Goal: Task Accomplishment & Management: Complete application form

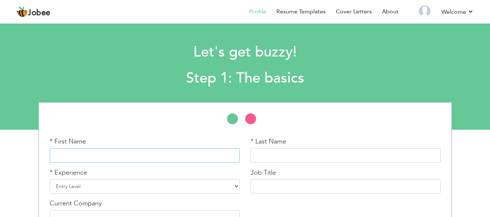
drag, startPoint x: 196, startPoint y: 152, endPoint x: 189, endPoint y: 150, distance: 6.7
click at [195, 152] on input "text" at bounding box center [145, 155] width 190 height 15
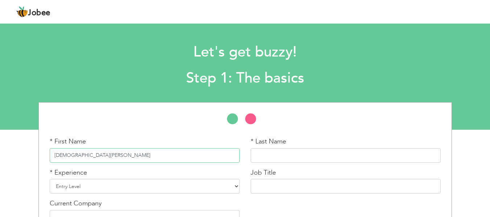
type input "Muhammad Muzammal"
type input "Iqbal"
click at [87, 184] on select "Entry Level Less than 1 Year 1 Year 2 Years 3 Years 4 Years 5 Years 6 Years 7 Y…" at bounding box center [145, 186] width 190 height 15
select select "6"
click at [50, 179] on select "Entry Level Less than 1 Year 1 Year 2 Years 3 Years 4 Years 5 Years 6 Years 7 Y…" at bounding box center [145, 186] width 190 height 15
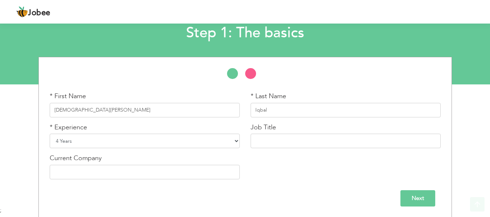
scroll to position [46, 0]
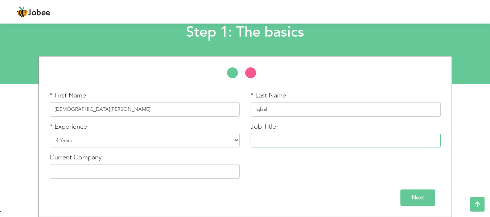
click at [287, 141] on input "text" at bounding box center [346, 140] width 190 height 15
type input "PSO Cocal Cola (Waqas Traders"
click at [106, 171] on input "text" at bounding box center [145, 171] width 190 height 15
type input "Waqas Traders-Coca Cola Distribution"
click at [176, 146] on select "Entry Level Less than 1 Year 1 Year 2 Years 3 Years 4 Years 5 Years 6 Years 7 Y…" at bounding box center [145, 140] width 190 height 15
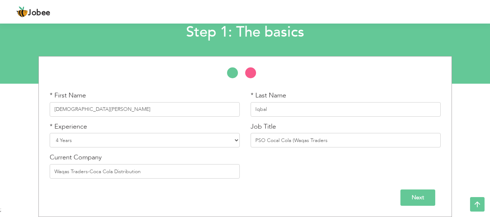
click at [335, 183] on div "* First Name Muhammad Muzammal * Last Name Iqbal * Experience Entry Level Less …" at bounding box center [245, 137] width 402 height 93
click at [417, 200] on input "Next" at bounding box center [418, 198] width 35 height 16
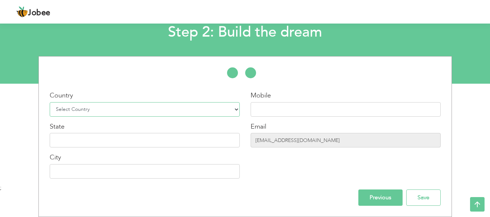
click at [183, 111] on select "Select Country Afghanistan Albania Algeria American Samoa Andorra Angola Anguil…" at bounding box center [145, 109] width 190 height 15
select select "166"
click at [50, 102] on select "Select Country Afghanistan Albania Algeria American Samoa Andorra Angola Anguil…" at bounding box center [145, 109] width 190 height 15
click at [271, 114] on input "text" at bounding box center [346, 109] width 190 height 15
type input "03017626723"
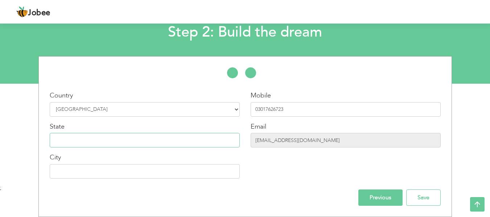
click at [92, 141] on input "text" at bounding box center [145, 140] width 190 height 15
type input "Punjab"
click at [115, 172] on input "text" at bounding box center [145, 171] width 190 height 15
type input "[GEOGRAPHIC_DATA]"
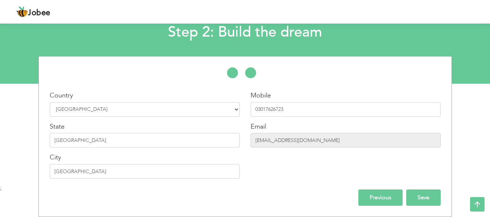
click at [425, 197] on input "Save" at bounding box center [424, 198] width 34 height 16
click at [424, 203] on input "Save" at bounding box center [424, 198] width 34 height 16
click at [416, 194] on input "Save" at bounding box center [424, 198] width 34 height 16
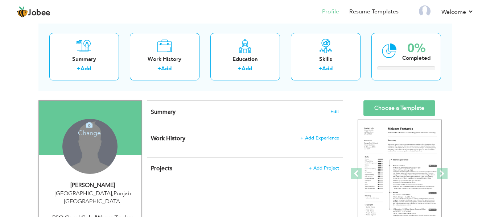
click at [88, 133] on h4 "Change" at bounding box center [90, 128] width 52 height 17
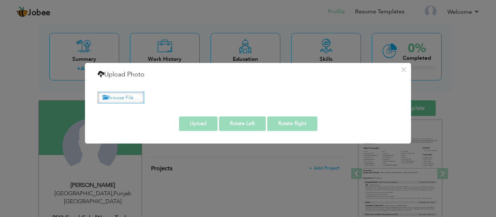
click at [123, 96] on label "Browse File ..." at bounding box center [121, 97] width 46 height 11
click at [0, 0] on input "Browse File ..." at bounding box center [0, 0] width 0 height 0
click at [126, 97] on label "Browse File ..." at bounding box center [121, 97] width 46 height 11
click at [0, 0] on input "Browse File ..." at bounding box center [0, 0] width 0 height 0
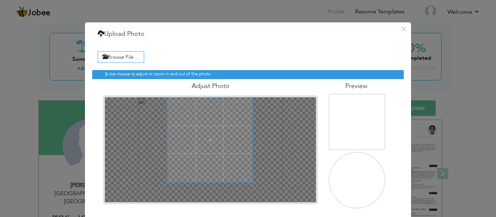
click at [212, 131] on span at bounding box center [210, 140] width 84 height 84
click at [243, 173] on div at bounding box center [207, 137] width 79 height 79
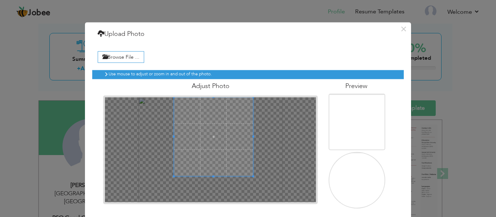
click at [214, 151] on span at bounding box center [213, 136] width 79 height 79
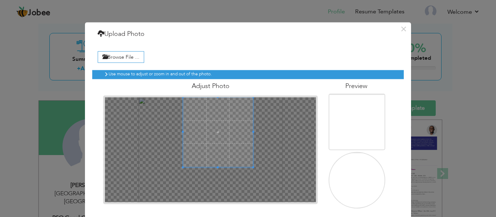
click at [180, 170] on div at bounding box center [210, 149] width 211 height 105
click at [218, 156] on span at bounding box center [216, 132] width 70 height 70
click at [216, 139] on span at bounding box center [216, 132] width 70 height 70
drag, startPoint x: 254, startPoint y: 41, endPoint x: 255, endPoint y: 17, distance: 23.2
click at [255, 17] on div "× Upload Photo Browse File ..." at bounding box center [248, 108] width 496 height 217
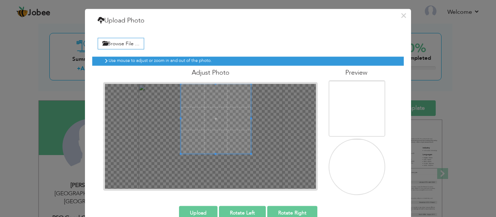
scroll to position [29, 0]
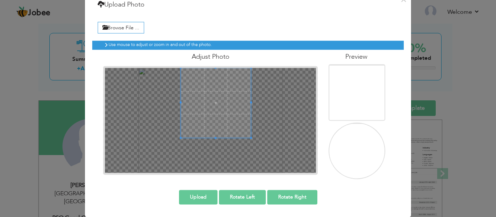
click at [193, 196] on button "Upload" at bounding box center [198, 197] width 38 height 15
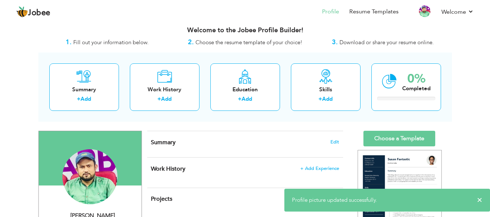
scroll to position [0, 0]
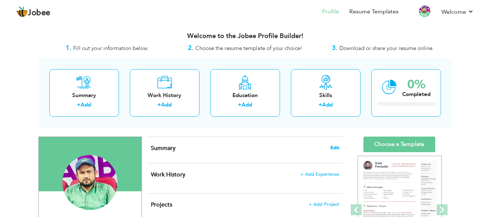
click at [332, 146] on span "Edit" at bounding box center [335, 148] width 9 height 5
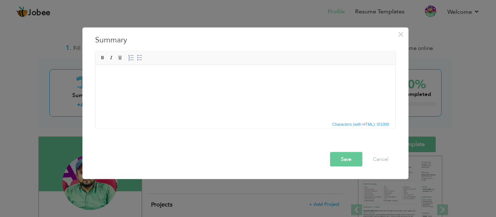
click at [127, 78] on body at bounding box center [244, 76] width 285 height 8
click at [102, 73] on body at bounding box center [244, 76] width 285 height 8
drag, startPoint x: 103, startPoint y: 72, endPoint x: 282, endPoint y: 98, distance: 180.9
click at [282, 87] on html at bounding box center [245, 76] width 300 height 22
click at [180, 87] on html at bounding box center [245, 76] width 300 height 22
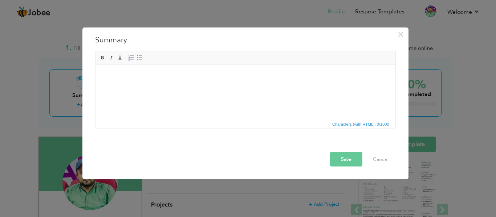
drag, startPoint x: 116, startPoint y: 82, endPoint x: 105, endPoint y: 91, distance: 14.7
click at [106, 87] on html at bounding box center [245, 76] width 300 height 22
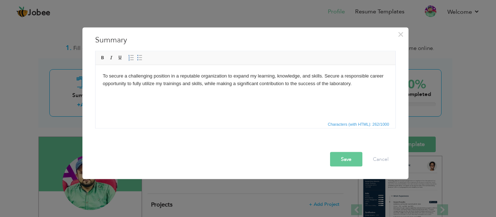
click at [345, 161] on button "Save" at bounding box center [346, 159] width 32 height 15
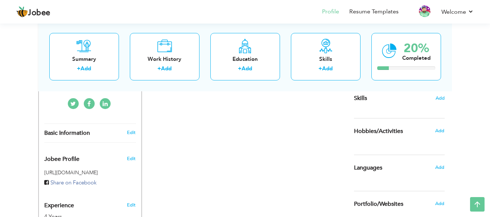
scroll to position [181, 0]
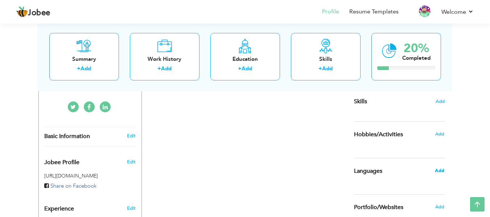
click at [440, 169] on span "Add" at bounding box center [439, 171] width 9 height 7
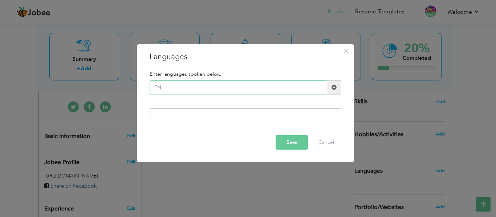
type input "E"
type input "English"
click at [332, 90] on span at bounding box center [333, 87] width 5 height 5
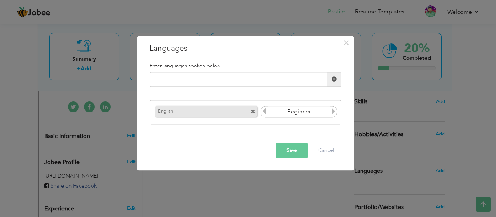
click at [333, 114] on icon at bounding box center [333, 112] width 7 height 7
click at [332, 114] on icon at bounding box center [333, 112] width 7 height 7
click at [288, 150] on button "Save" at bounding box center [291, 150] width 32 height 15
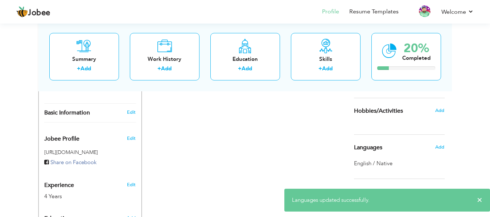
scroll to position [218, 0]
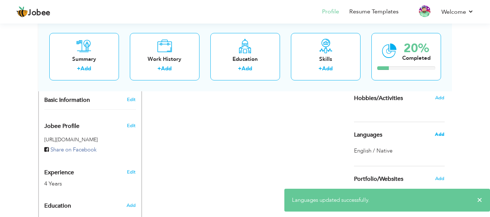
click at [438, 136] on span "Add" at bounding box center [439, 134] width 9 height 7
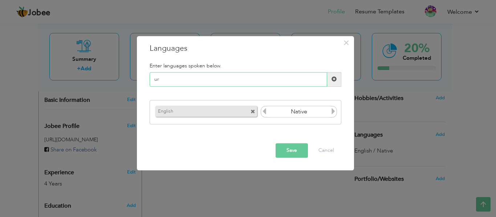
type input "u"
type input "Urdu"
click at [286, 150] on button "Save" at bounding box center [291, 150] width 32 height 15
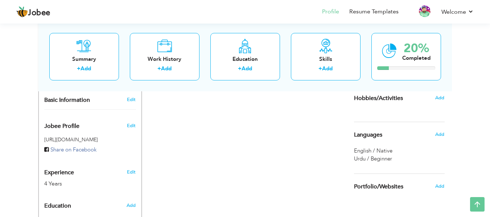
click at [372, 161] on span "Urdu / Beginner" at bounding box center [373, 158] width 38 height 7
click at [442, 134] on span "Add" at bounding box center [439, 134] width 9 height 7
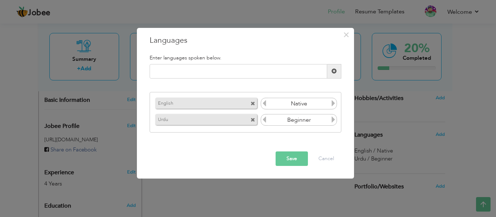
click at [332, 118] on icon at bounding box center [333, 120] width 7 height 7
click at [331, 118] on icon at bounding box center [333, 120] width 7 height 7
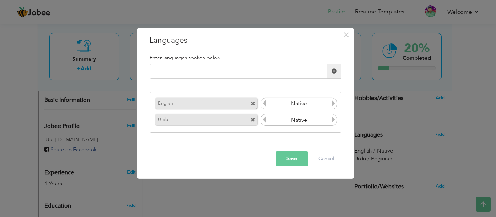
click at [294, 156] on button "Save" at bounding box center [291, 159] width 32 height 15
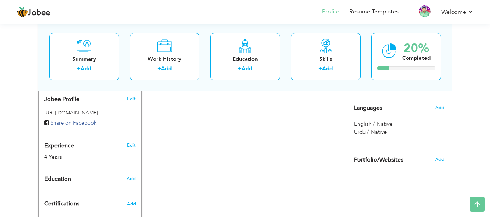
scroll to position [254, 0]
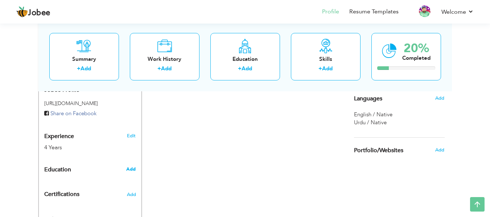
click at [132, 166] on span "Add" at bounding box center [130, 169] width 9 height 7
radio input "true"
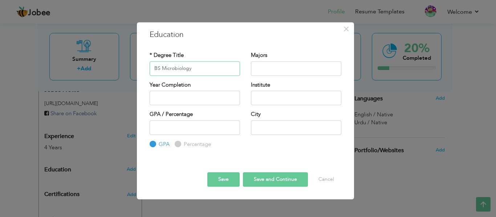
type input "BS Microbiology"
click at [264, 64] on input "text" at bounding box center [296, 68] width 90 height 15
click at [272, 69] on input "MicroBiology" at bounding box center [296, 68] width 90 height 15
type input "Microbiology"
click at [212, 102] on input "text" at bounding box center [195, 98] width 90 height 15
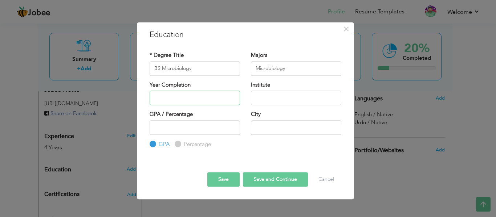
type input "2025"
click at [180, 97] on input "2025" at bounding box center [195, 98] width 90 height 15
click at [331, 180] on button "Cancel" at bounding box center [326, 180] width 30 height 15
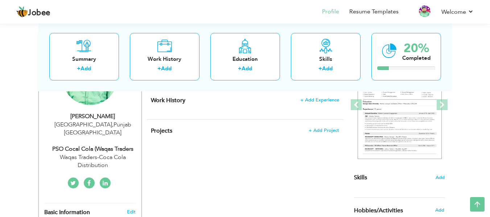
scroll to position [122, 0]
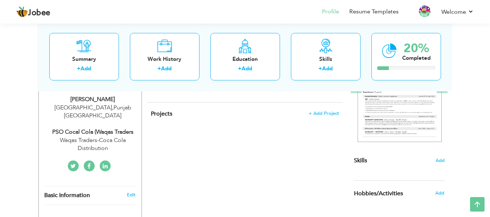
click at [441, 156] on section "‹ › Previous Next" at bounding box center [399, 93] width 91 height 127
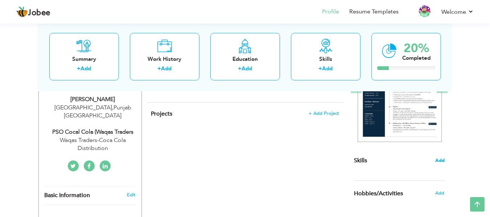
click at [440, 162] on span "Add" at bounding box center [440, 161] width 9 height 7
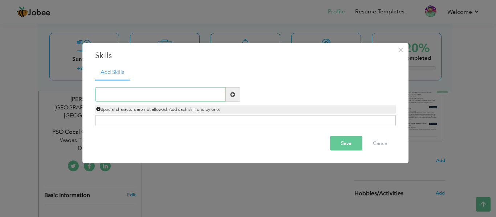
click at [152, 93] on input "text" at bounding box center [160, 94] width 131 height 15
type input "MS office"
click at [231, 94] on span at bounding box center [232, 94] width 5 height 5
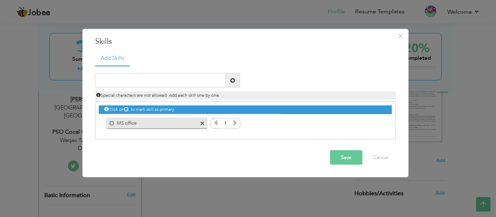
click at [236, 125] on icon at bounding box center [235, 123] width 7 height 7
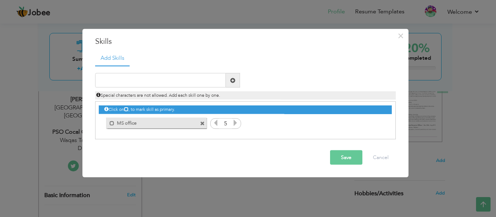
click at [236, 125] on icon at bounding box center [235, 123] width 7 height 7
click at [347, 156] on button "Save" at bounding box center [346, 158] width 32 height 15
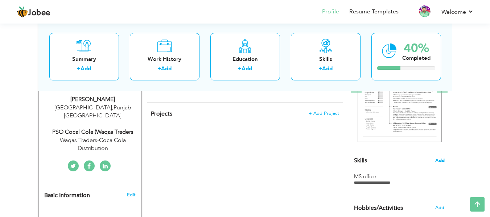
click at [438, 160] on span "Add" at bounding box center [440, 161] width 9 height 7
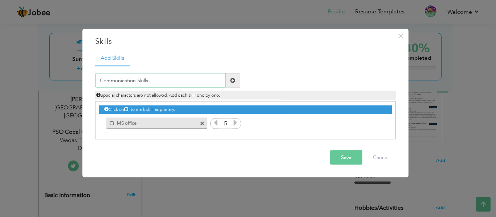
type input "Communication Skills"
click at [229, 79] on span at bounding box center [233, 80] width 14 height 15
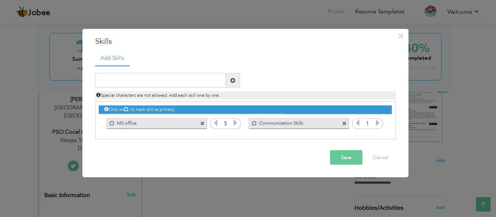
click at [377, 123] on icon at bounding box center [377, 123] width 7 height 7
click at [376, 123] on icon at bounding box center [377, 123] width 7 height 7
click at [377, 123] on icon at bounding box center [377, 123] width 7 height 7
click at [376, 123] on icon at bounding box center [377, 123] width 7 height 7
click at [377, 123] on icon at bounding box center [377, 123] width 7 height 7
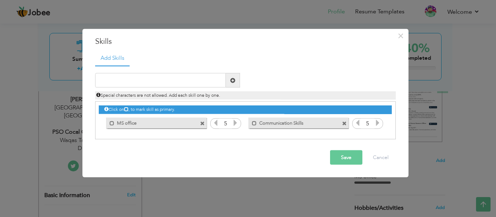
click at [377, 123] on icon at bounding box center [377, 123] width 7 height 7
click at [340, 156] on button "Save" at bounding box center [346, 158] width 32 height 15
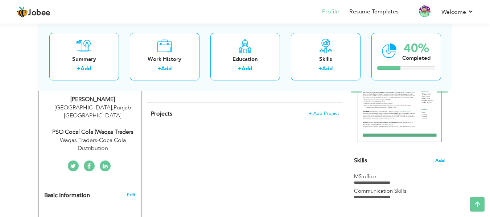
click at [438, 161] on span "Add" at bounding box center [440, 161] width 9 height 7
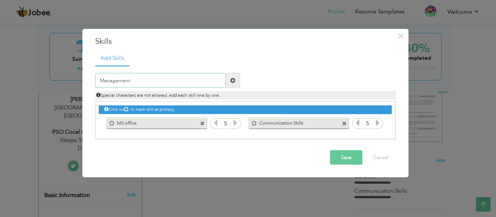
type input "Management"
click at [232, 79] on span at bounding box center [232, 80] width 5 height 5
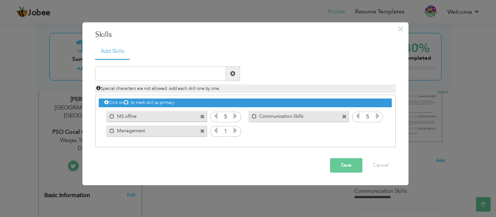
click at [230, 131] on input "1" at bounding box center [225, 132] width 13 height 10
click at [240, 132] on div "1" at bounding box center [225, 131] width 31 height 11
click at [236, 129] on icon at bounding box center [235, 131] width 7 height 7
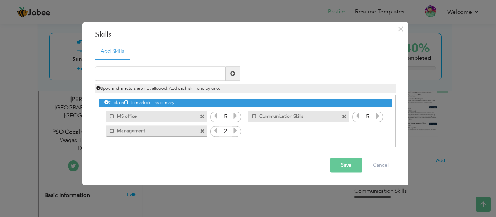
click at [236, 129] on icon at bounding box center [235, 131] width 7 height 7
click at [232, 75] on span at bounding box center [232, 73] width 5 height 5
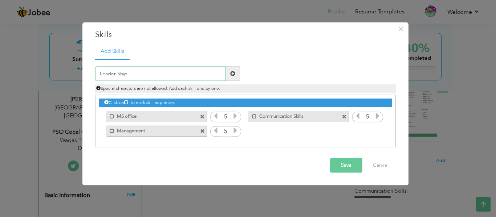
type input "Leader Ship"
click at [231, 74] on span at bounding box center [232, 73] width 5 height 5
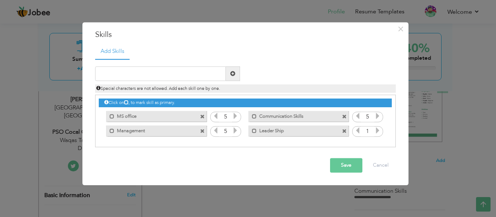
click at [380, 131] on icon at bounding box center [377, 131] width 7 height 7
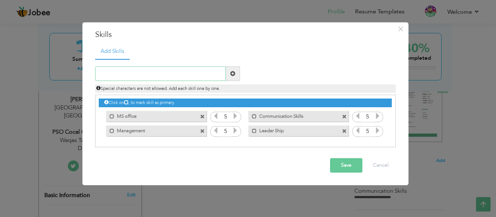
click at [192, 73] on input "text" at bounding box center [160, 74] width 131 height 15
type input "Sales & Marketing"
drag, startPoint x: 232, startPoint y: 72, endPoint x: 226, endPoint y: 102, distance: 31.5
click at [232, 72] on span at bounding box center [232, 73] width 5 height 5
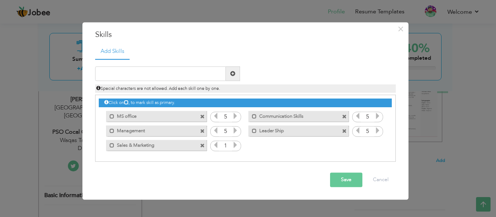
click at [235, 148] on icon at bounding box center [235, 145] width 7 height 7
click at [235, 147] on icon at bounding box center [235, 145] width 7 height 7
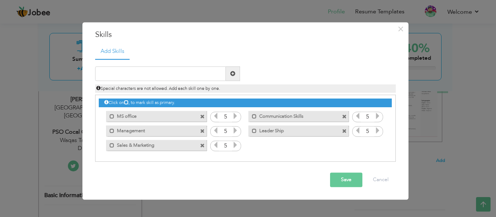
click at [342, 178] on button "Save" at bounding box center [346, 180] width 32 height 15
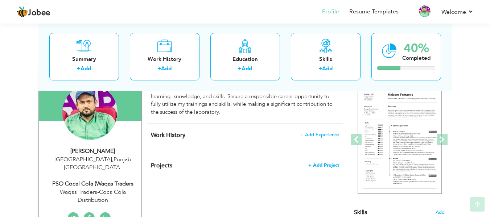
scroll to position [73, 0]
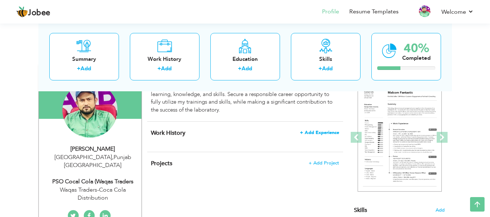
click at [323, 133] on span "+ Add Experience" at bounding box center [319, 132] width 39 height 5
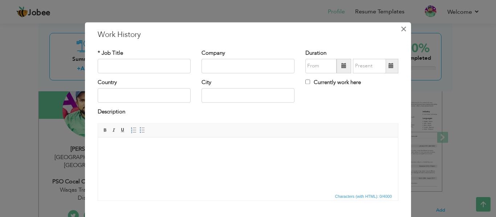
click at [402, 29] on span "×" at bounding box center [403, 29] width 6 height 13
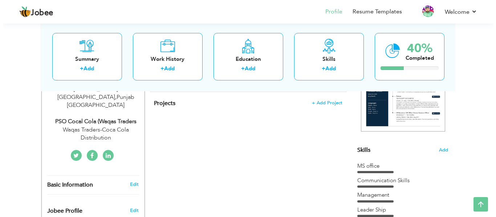
scroll to position [145, 0]
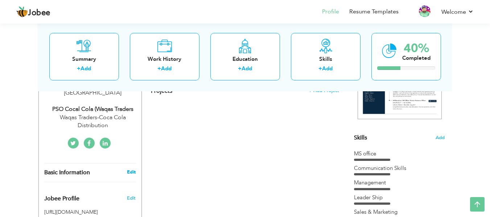
click at [131, 169] on link "Edit" at bounding box center [131, 172] width 9 height 7
type input "[DEMOGRAPHIC_DATA][PERSON_NAME]"
type input "Iqbal"
type input "03017626723"
select select "number:166"
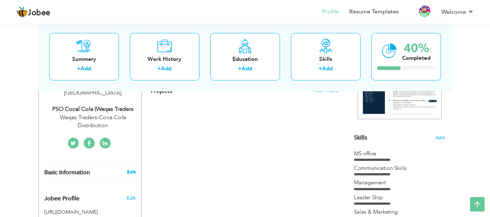
type input "[GEOGRAPHIC_DATA]"
select select "number:6"
type input "Waqas Traders-Coca Cola Distribution"
type input "PSO Cocal Cola (Waqas Traders"
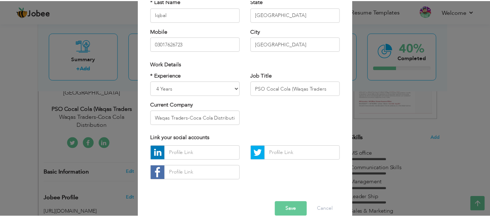
scroll to position [109, 0]
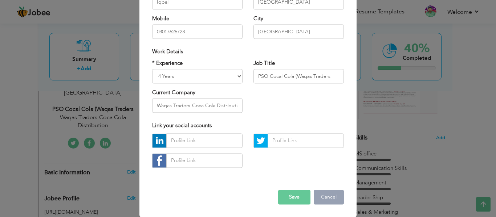
click at [322, 195] on button "Cancel" at bounding box center [329, 197] width 30 height 15
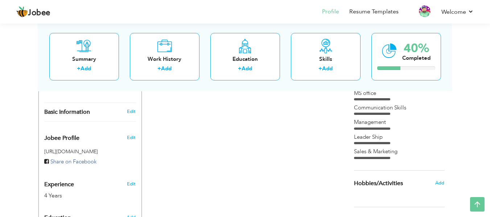
scroll to position [195, 0]
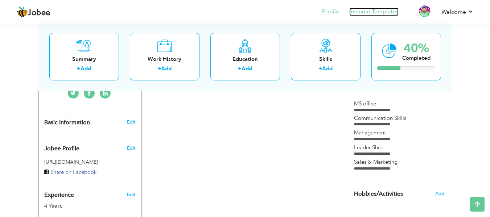
click at [365, 11] on link "Resume Templates" at bounding box center [374, 12] width 49 height 8
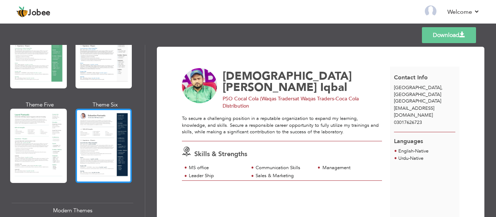
scroll to position [181, 0]
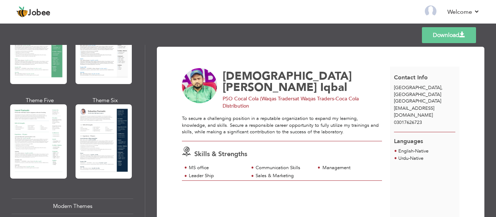
click at [67, 200] on div "Modern Themes" at bounding box center [73, 207] width 122 height 16
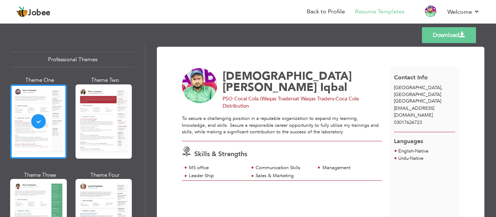
scroll to position [0, 0]
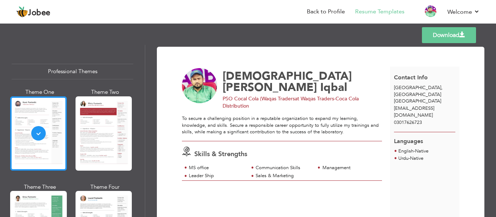
click at [27, 103] on div at bounding box center [38, 134] width 57 height 74
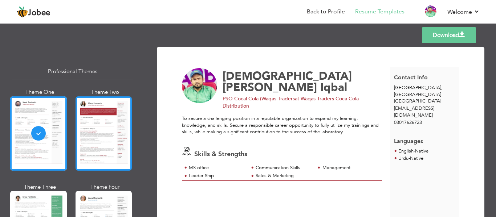
click at [101, 127] on div at bounding box center [103, 134] width 57 height 74
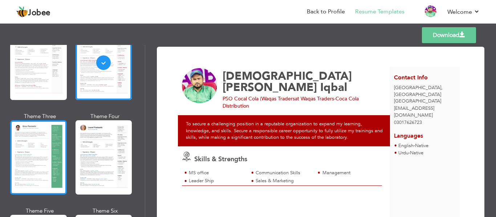
scroll to position [73, 0]
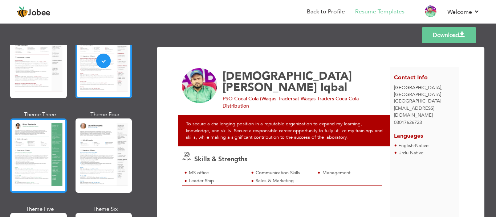
click at [43, 146] on div at bounding box center [38, 156] width 57 height 74
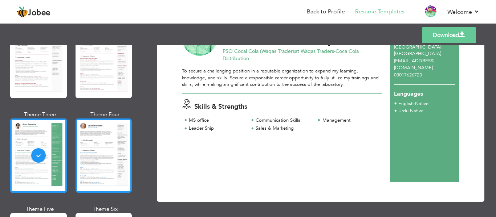
click at [98, 155] on div at bounding box center [103, 156] width 57 height 74
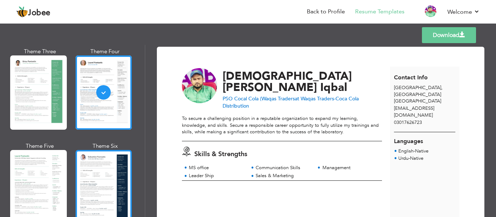
scroll to position [145, 0]
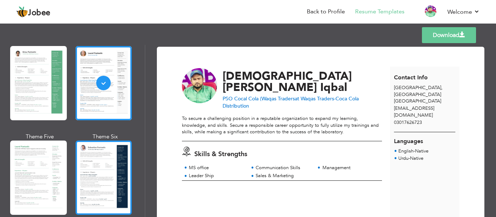
click at [88, 158] on div at bounding box center [103, 178] width 57 height 74
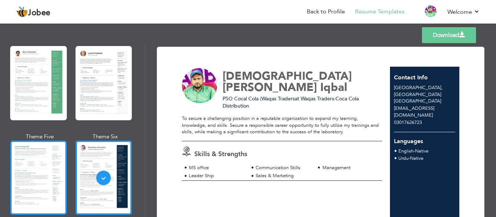
click at [47, 168] on div at bounding box center [38, 178] width 57 height 74
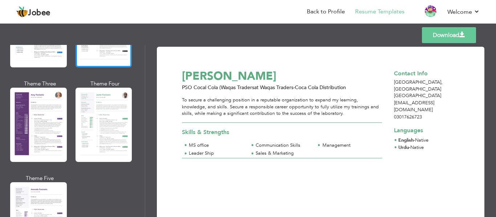
scroll to position [653, 0]
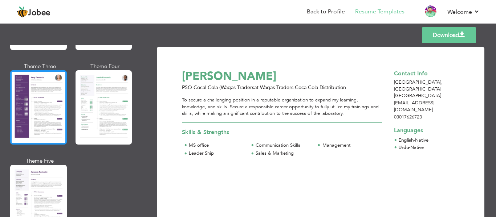
click at [39, 117] on div at bounding box center [38, 107] width 57 height 74
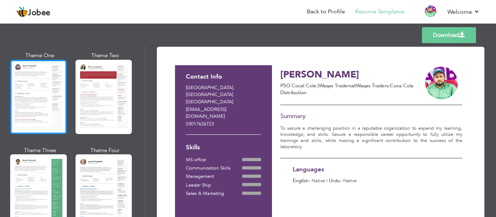
scroll to position [36, 0]
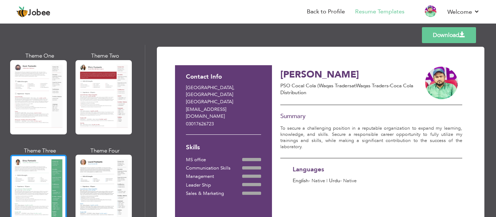
click at [44, 167] on div at bounding box center [38, 192] width 57 height 74
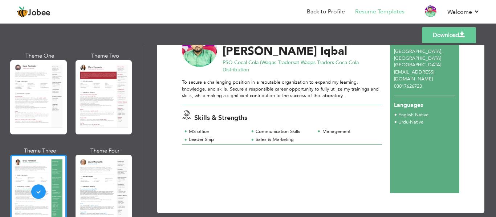
scroll to position [0, 0]
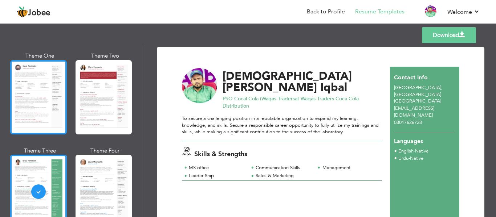
click at [23, 90] on div at bounding box center [38, 97] width 57 height 74
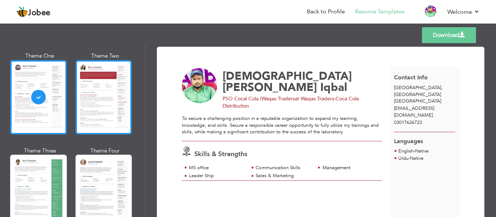
click at [82, 87] on div at bounding box center [103, 97] width 57 height 74
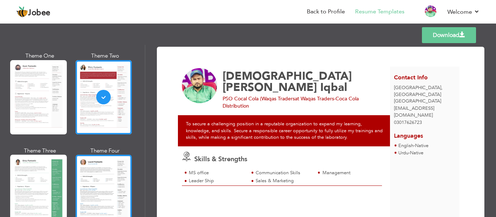
click at [86, 166] on div at bounding box center [103, 192] width 57 height 74
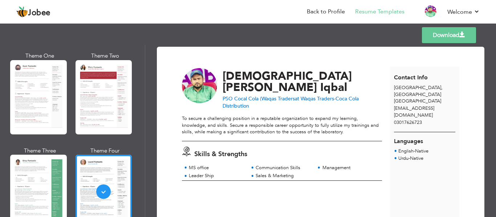
click at [26, 103] on div at bounding box center [38, 97] width 57 height 74
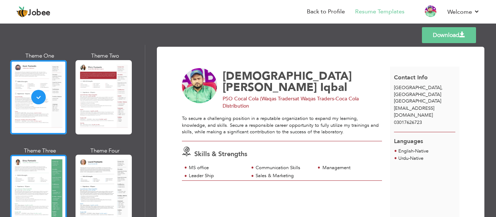
click at [32, 177] on div at bounding box center [38, 192] width 57 height 74
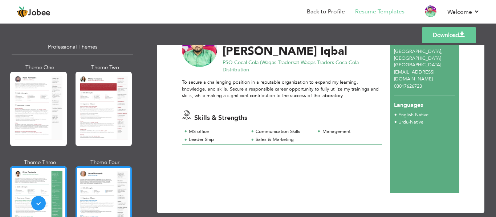
scroll to position [36, 0]
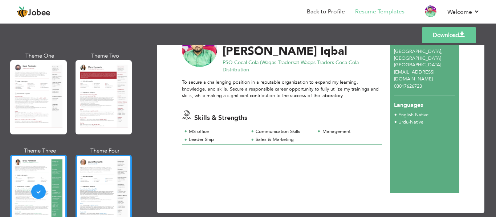
click at [100, 182] on div at bounding box center [103, 192] width 57 height 74
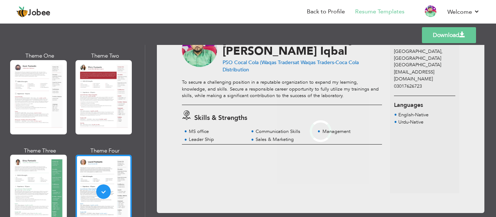
scroll to position [0, 0]
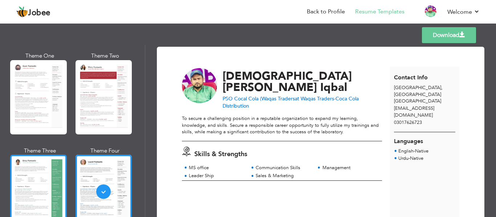
click at [40, 166] on div at bounding box center [38, 192] width 57 height 74
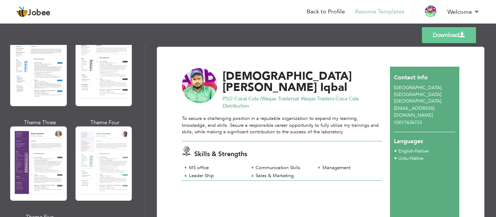
scroll to position [617, 0]
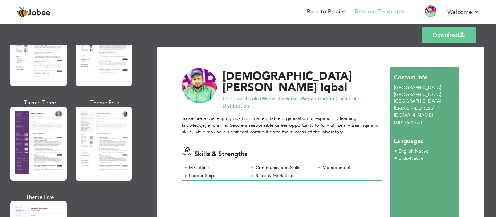
click at [48, 130] on div at bounding box center [38, 144] width 57 height 74
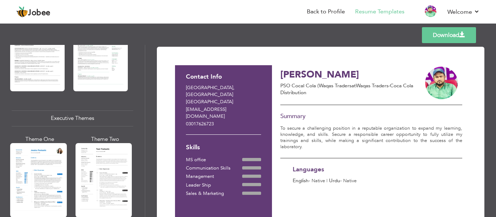
scroll to position [472, 0]
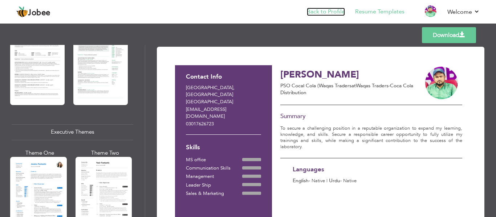
click at [331, 15] on link "Back to Profile" at bounding box center [326, 12] width 38 height 8
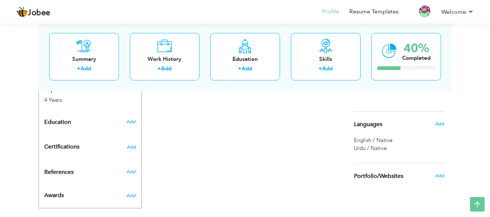
scroll to position [304, 0]
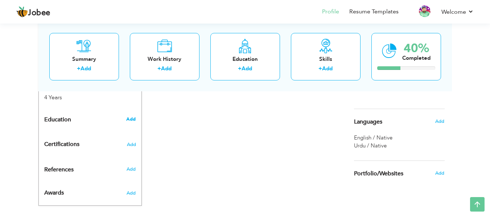
click at [130, 116] on span "Add" at bounding box center [130, 119] width 9 height 7
radio input "true"
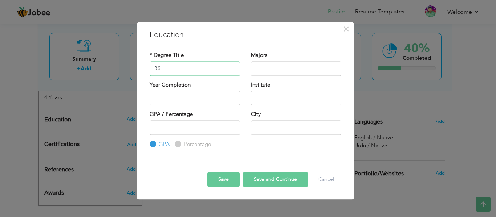
type input "BS"
click at [273, 66] on input "text" at bounding box center [296, 68] width 90 height 15
type input "Microbiology"
click at [180, 95] on input "text" at bounding box center [195, 98] width 90 height 15
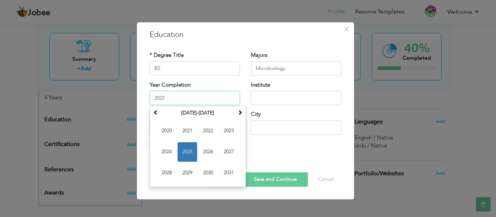
type input "2023"
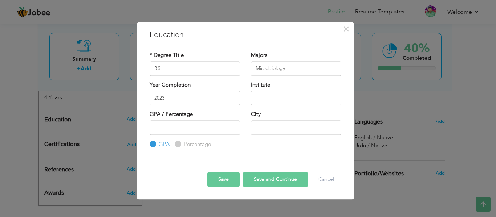
click at [322, 115] on div "City" at bounding box center [296, 123] width 90 height 24
click at [277, 94] on input "text" at bounding box center [296, 98] width 90 height 15
type input "[GEOGRAPHIC_DATA]"
click at [170, 127] on input "number" at bounding box center [195, 128] width 90 height 15
type input "3.5"
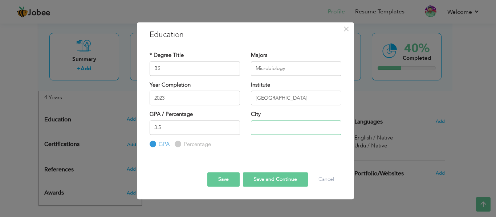
click at [264, 126] on input "text" at bounding box center [296, 128] width 90 height 15
type input "[GEOGRAPHIC_DATA]"
click at [219, 181] on button "Save" at bounding box center [223, 180] width 32 height 15
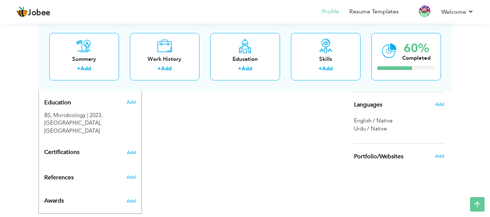
scroll to position [285, 0]
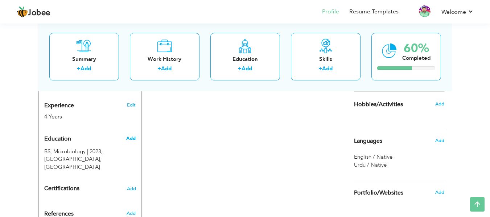
click at [127, 135] on span "Add" at bounding box center [130, 138] width 9 height 7
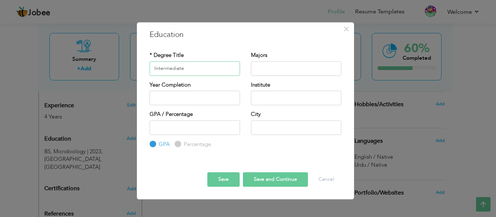
type input "Intermediate"
type input "Science"
click at [201, 99] on input "text" at bounding box center [195, 98] width 90 height 15
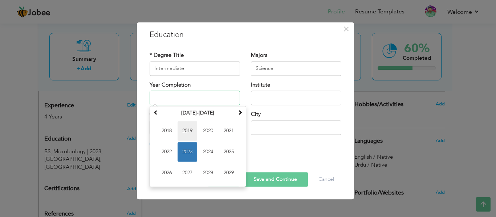
click at [185, 132] on span "2019" at bounding box center [187, 131] width 20 height 20
type input "2019"
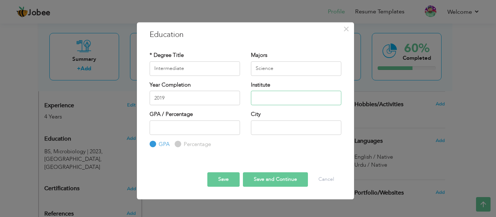
click at [275, 99] on input "text" at bounding box center [296, 98] width 90 height 15
click at [259, 97] on input "BISE BWP" at bounding box center [296, 98] width 90 height 15
type input "B.I.S.E BWP"
click at [179, 126] on input "number" at bounding box center [195, 128] width 90 height 15
type input "65"
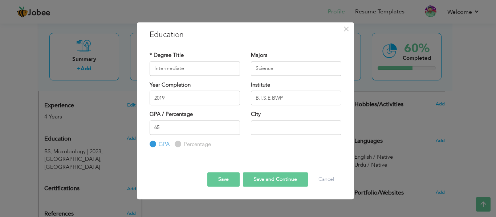
click at [182, 145] on label "Percentage" at bounding box center [196, 145] width 29 height 8
click at [179, 145] on input "Percentage" at bounding box center [177, 144] width 5 height 5
radio input "true"
click at [269, 125] on input "text" at bounding box center [296, 128] width 90 height 15
type input "Bahawalpur"
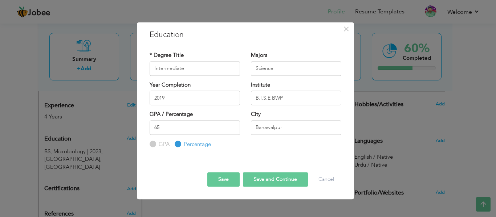
click at [220, 180] on button "Save" at bounding box center [223, 180] width 32 height 15
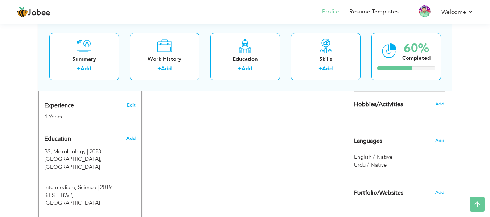
click at [131, 135] on span "Add" at bounding box center [130, 138] width 9 height 7
radio input "true"
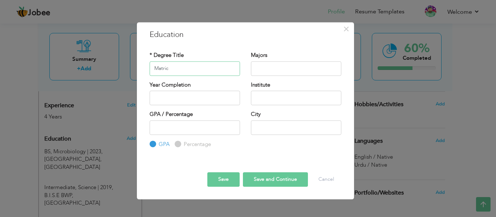
type input "Matric"
type input "Science"
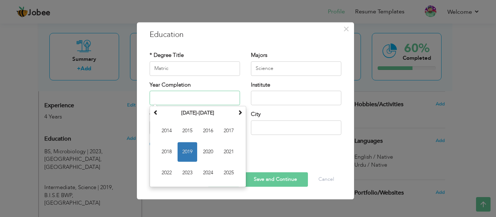
click at [183, 97] on input "text" at bounding box center [195, 98] width 90 height 15
click at [205, 128] on span "2016" at bounding box center [208, 131] width 20 height 20
type input "2016"
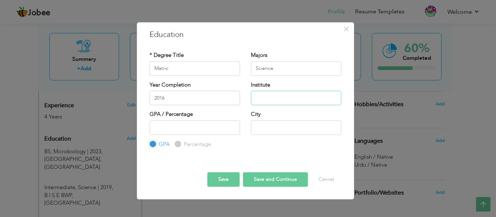
click at [281, 101] on input "text" at bounding box center [296, 98] width 90 height 15
type input "B.I.S.E BWP"
click at [204, 130] on input "number" at bounding box center [195, 128] width 90 height 15
click at [182, 143] on label "Percentage" at bounding box center [196, 145] width 29 height 8
click at [179, 143] on input "Percentage" at bounding box center [177, 144] width 5 height 5
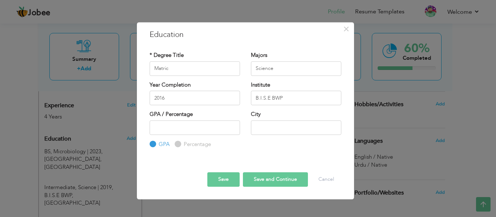
radio input "true"
click at [185, 130] on input "number" at bounding box center [195, 128] width 90 height 15
type input "70"
drag, startPoint x: 258, startPoint y: 130, endPoint x: 263, endPoint y: 131, distance: 4.8
click at [258, 130] on input "text" at bounding box center [296, 128] width 90 height 15
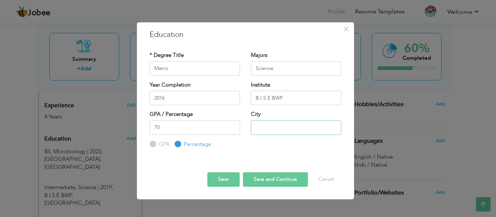
type input "Bahawalpur"
click at [213, 177] on button "Save" at bounding box center [223, 180] width 32 height 15
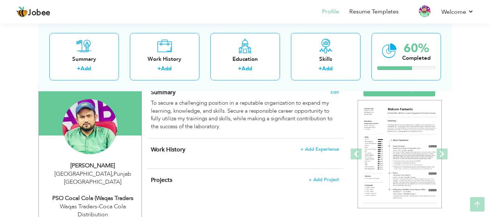
scroll to position [73, 0]
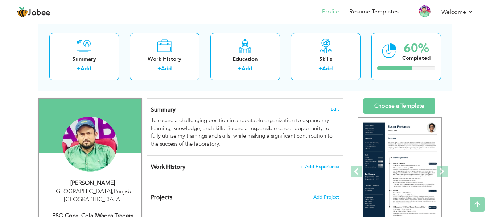
scroll to position [0, 0]
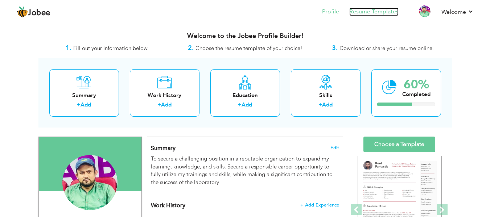
click at [373, 11] on link "Resume Templates" at bounding box center [374, 12] width 49 height 8
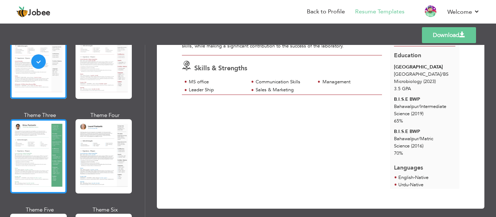
scroll to position [73, 0]
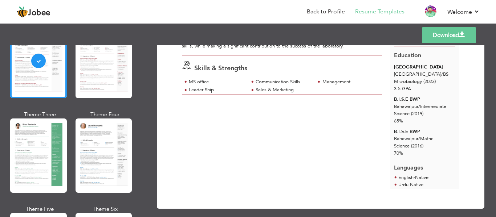
click at [33, 149] on div at bounding box center [38, 156] width 57 height 74
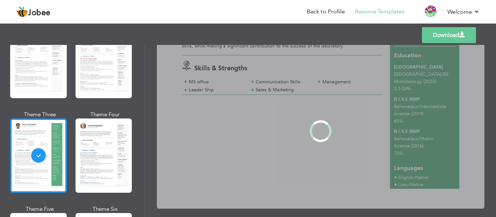
scroll to position [0, 0]
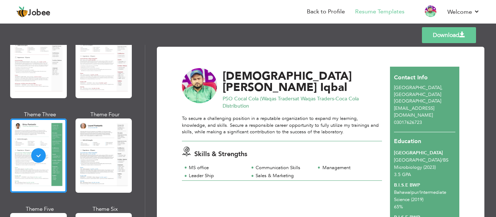
drag, startPoint x: 103, startPoint y: 151, endPoint x: 99, endPoint y: 149, distance: 4.7
click at [100, 150] on div at bounding box center [103, 156] width 57 height 74
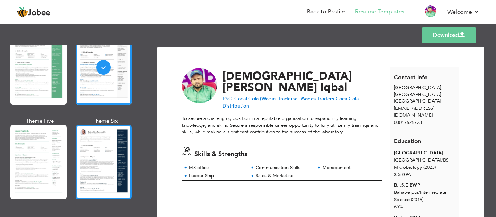
scroll to position [145, 0]
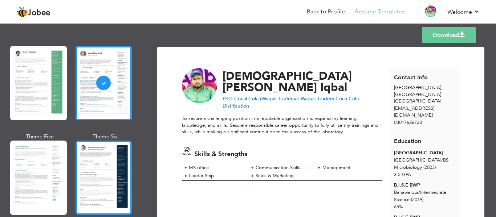
click at [82, 160] on div at bounding box center [103, 178] width 57 height 74
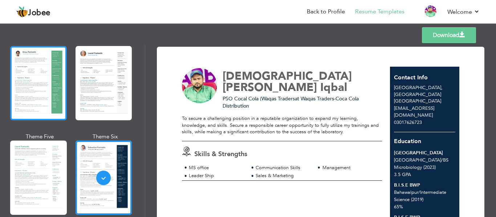
click at [31, 89] on div at bounding box center [38, 83] width 57 height 74
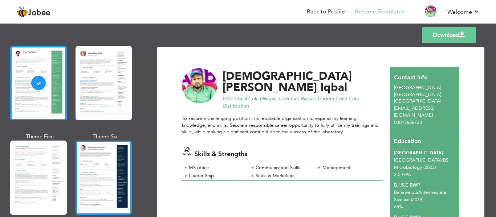
click at [110, 178] on div at bounding box center [103, 178] width 57 height 74
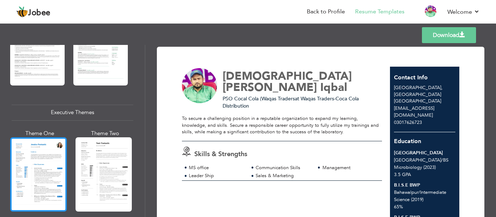
scroll to position [508, 0]
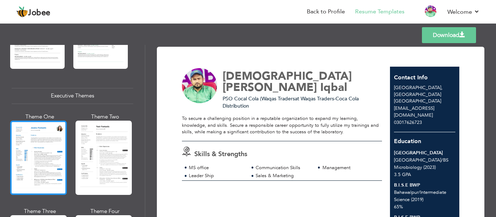
click at [33, 153] on div at bounding box center [38, 158] width 57 height 74
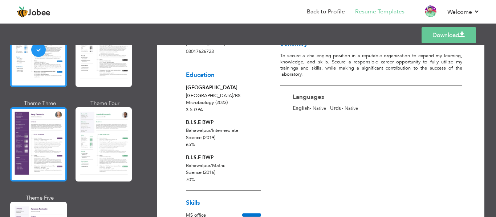
scroll to position [617, 0]
click at [29, 131] on div at bounding box center [38, 144] width 57 height 74
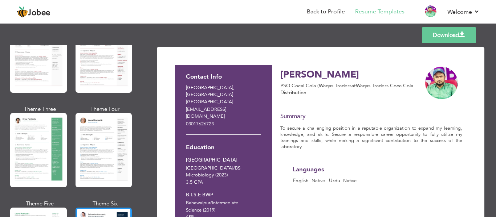
scroll to position [73, 0]
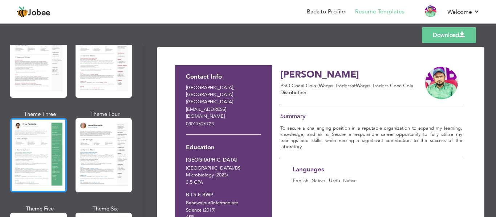
click at [50, 150] on div at bounding box center [38, 155] width 57 height 74
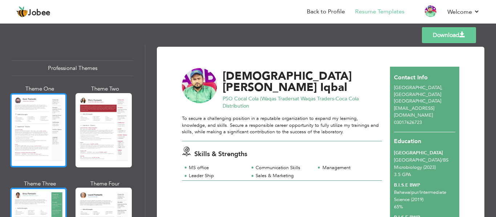
scroll to position [0, 0]
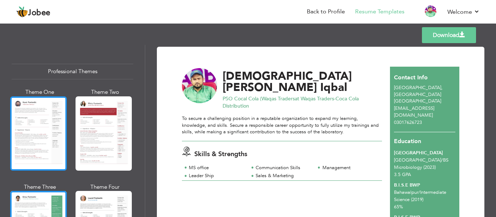
click at [46, 133] on div at bounding box center [38, 134] width 57 height 74
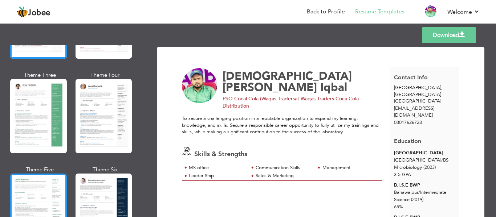
scroll to position [181, 0]
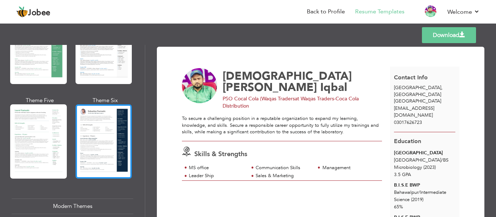
click at [97, 143] on div at bounding box center [103, 142] width 57 height 74
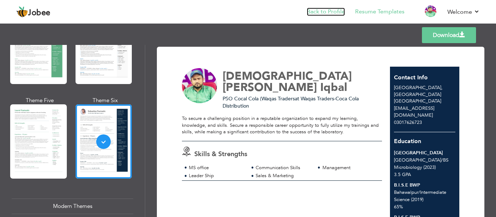
click at [326, 11] on link "Back to Profile" at bounding box center [326, 12] width 38 height 8
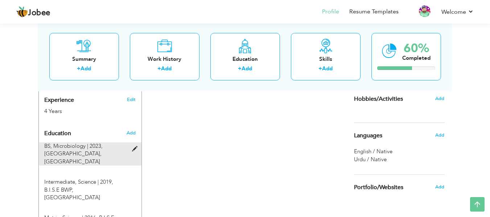
click at [135, 147] on span at bounding box center [136, 149] width 9 height 5
type input "BS"
type input "Microbiology"
type input "2023"
type input "[GEOGRAPHIC_DATA]"
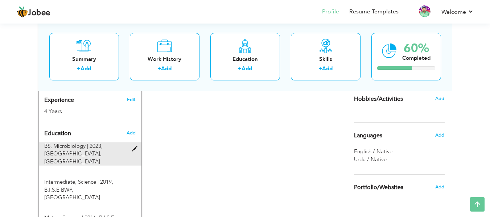
type input "3.5"
radio input "true"
type input "[GEOGRAPHIC_DATA]"
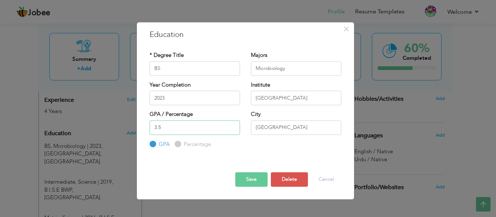
click at [181, 128] on input "3.5" at bounding box center [195, 128] width 90 height 15
type input "3.67"
click at [256, 178] on button "Save" at bounding box center [251, 180] width 32 height 15
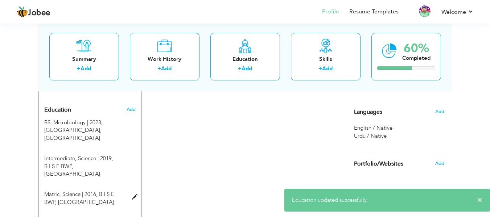
scroll to position [327, 0]
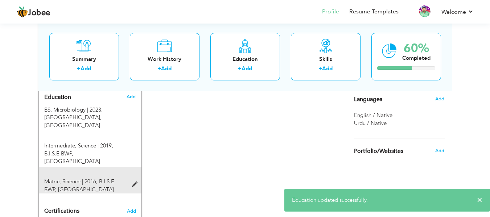
click at [134, 182] on span at bounding box center [136, 184] width 9 height 5
type input "Matric"
type input "Science"
type input "2016"
type input "B.I.S.E BWP"
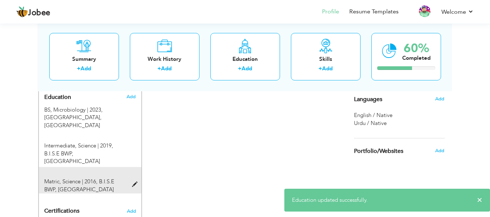
type input "70"
radio input "false"
radio input "true"
type input "Bahawalpur"
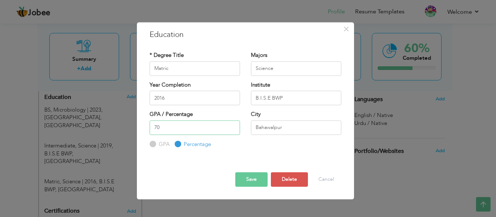
drag, startPoint x: 168, startPoint y: 122, endPoint x: 128, endPoint y: 119, distance: 40.7
click at [132, 118] on div "× Education * Degree Title Matric Majors Science Year Completion" at bounding box center [248, 108] width 496 height 217
type input "86"
click at [245, 180] on button "Save" at bounding box center [251, 180] width 32 height 15
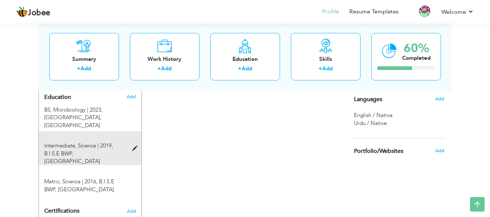
click at [133, 146] on span at bounding box center [136, 148] width 9 height 5
type input "Intermediate"
type input "2019"
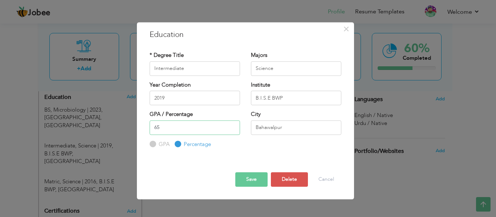
drag, startPoint x: 188, startPoint y: 131, endPoint x: 145, endPoint y: 126, distance: 42.7
click at [148, 124] on div "GPA / Percentage 65 GPA Percentage" at bounding box center [194, 130] width 101 height 38
type input "82"
click at [249, 181] on button "Save" at bounding box center [251, 180] width 32 height 15
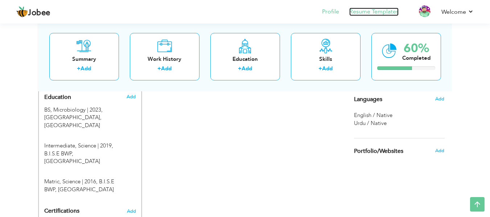
click at [375, 10] on link "Resume Templates" at bounding box center [374, 12] width 49 height 8
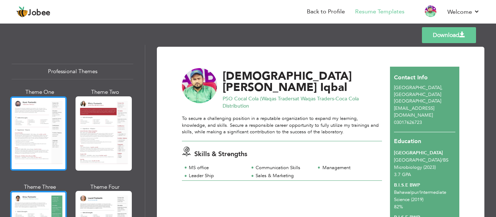
click at [30, 128] on div at bounding box center [38, 134] width 57 height 74
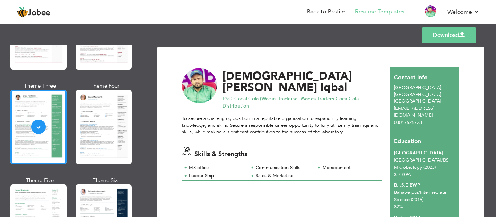
scroll to position [145, 0]
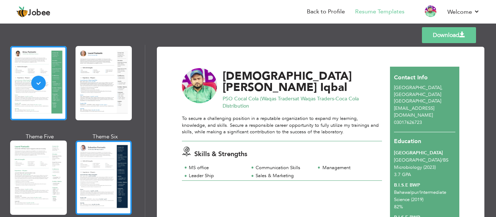
click at [88, 164] on div at bounding box center [103, 178] width 57 height 74
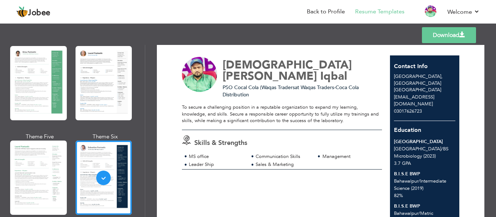
scroll to position [0, 0]
